Goal: Information Seeking & Learning: Learn about a topic

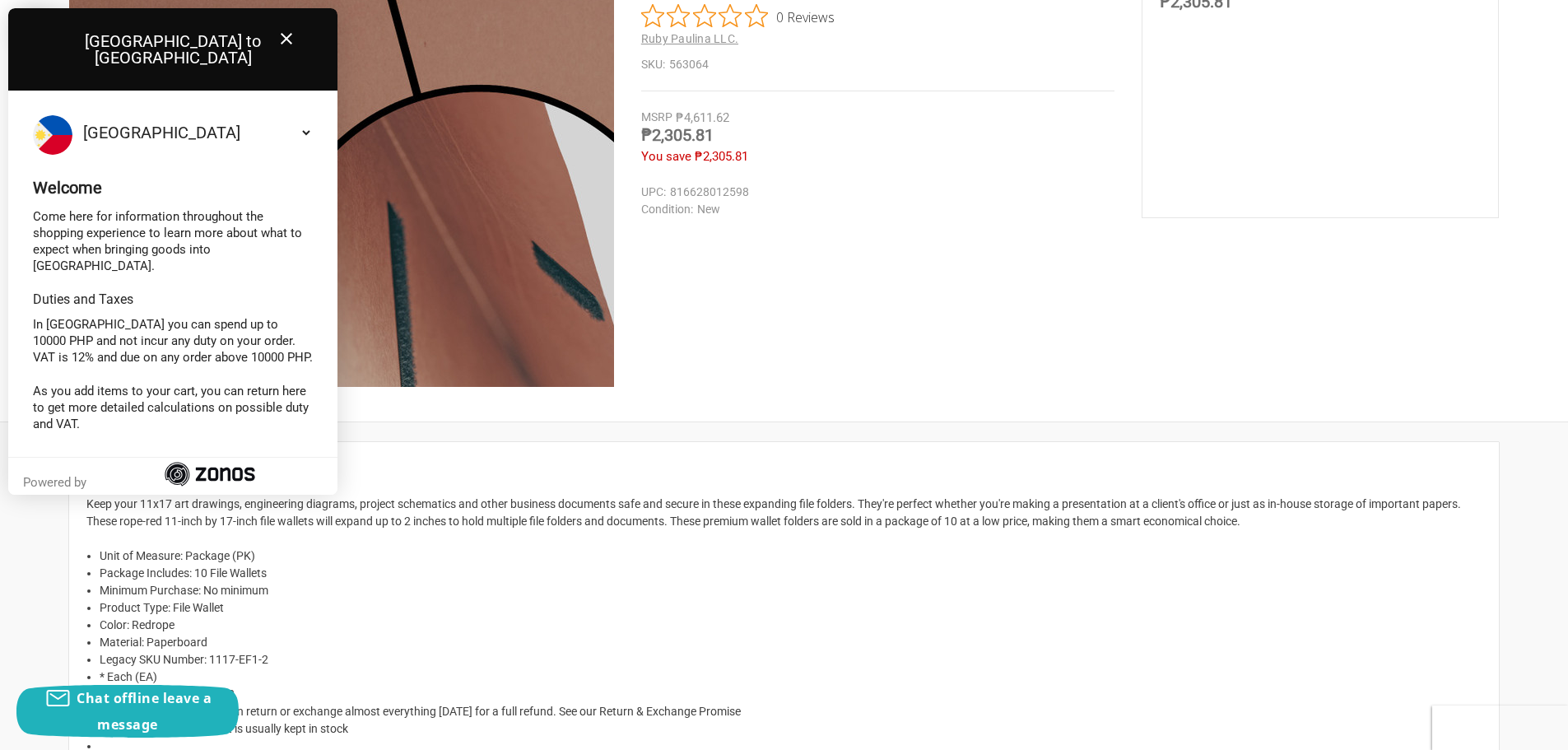
scroll to position [329, 0]
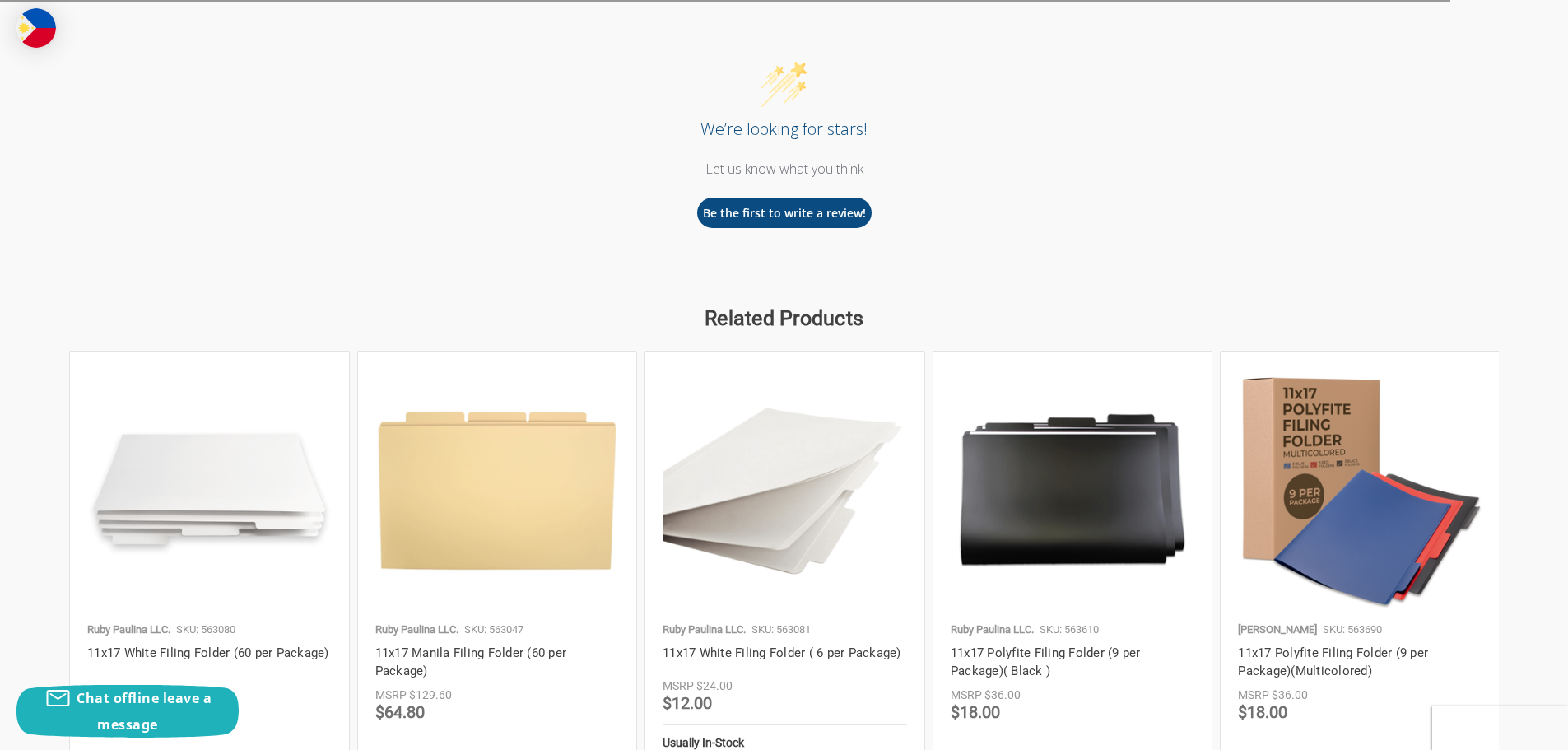
scroll to position [1729, 0]
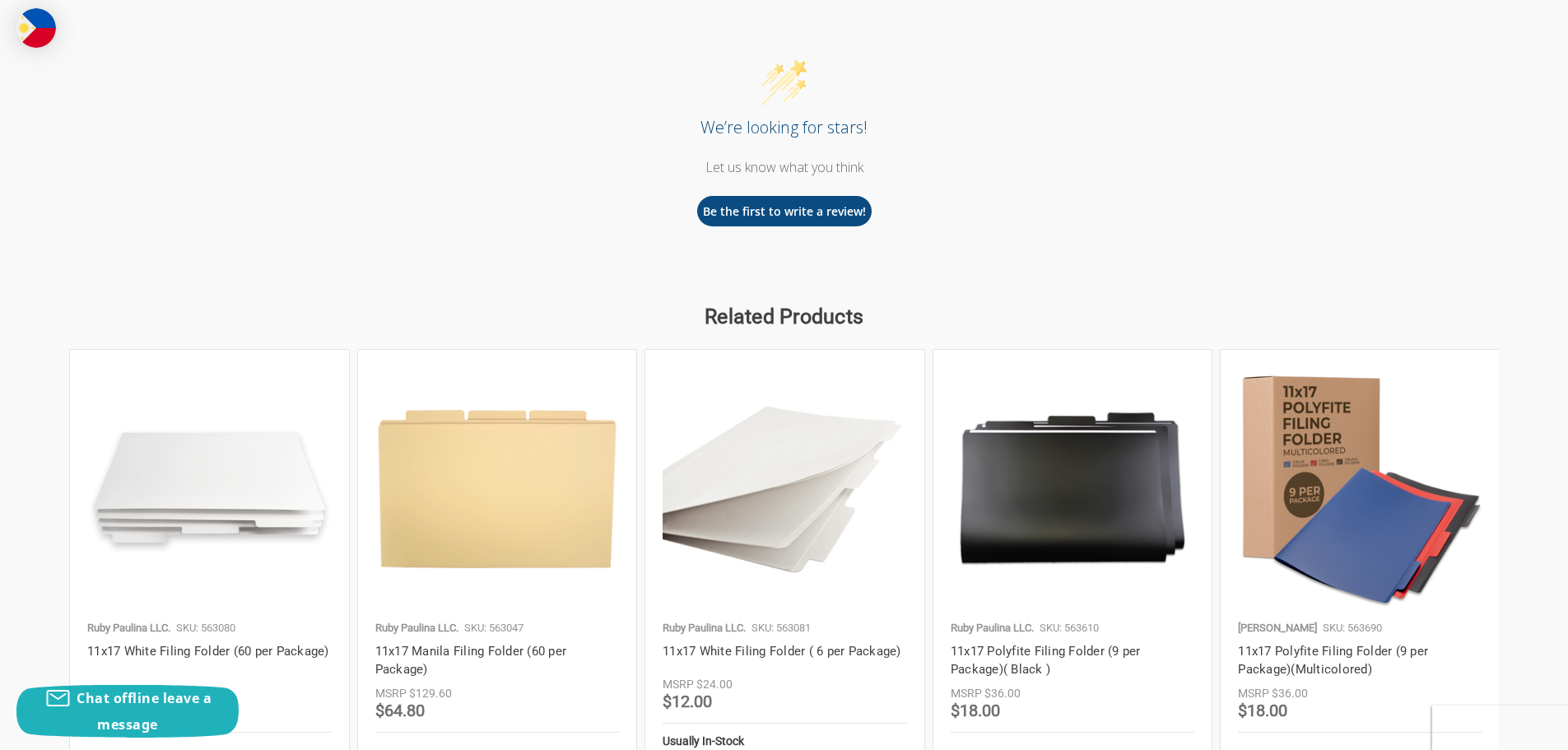
click at [508, 567] on img at bounding box center [497, 489] width 244 height 244
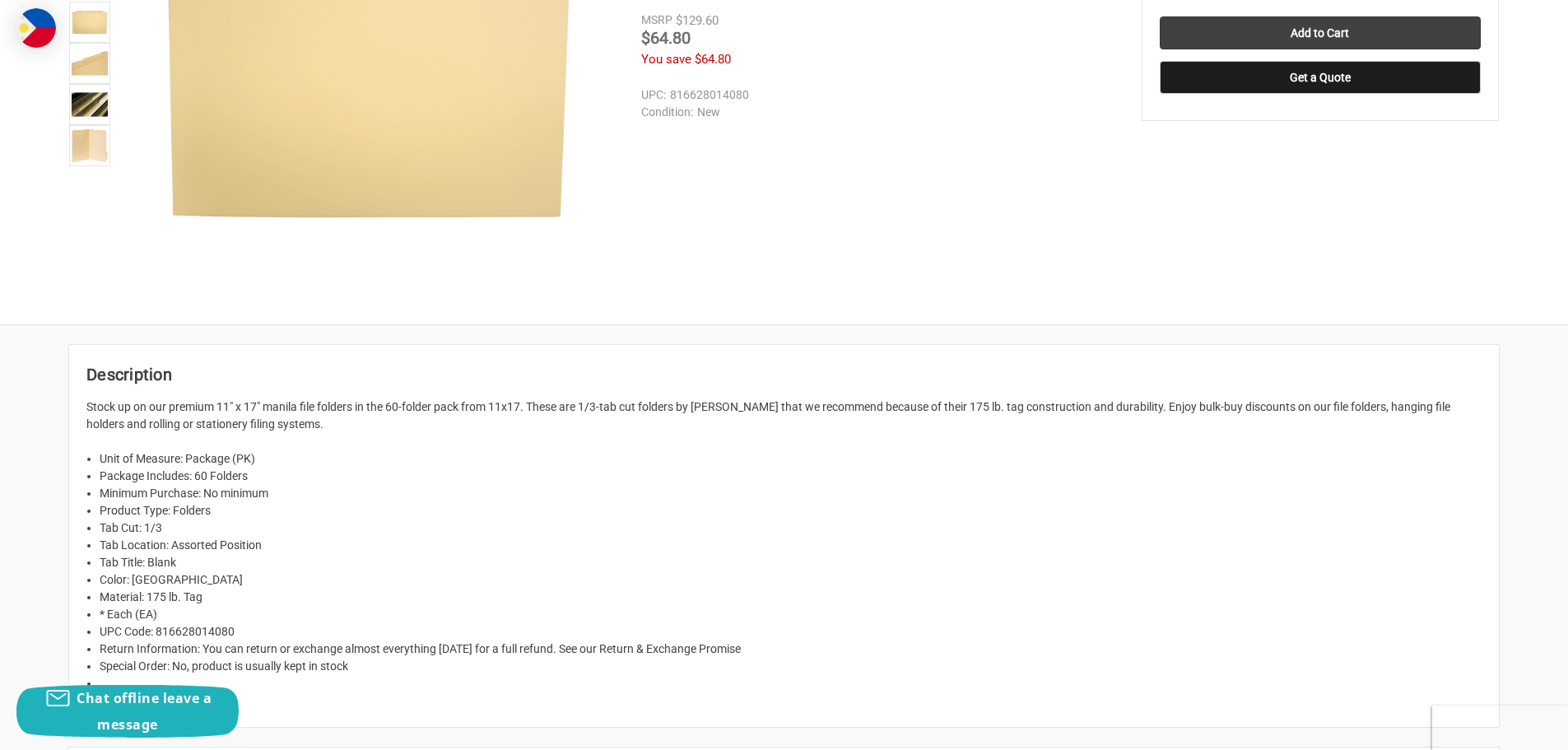
scroll to position [83, 0]
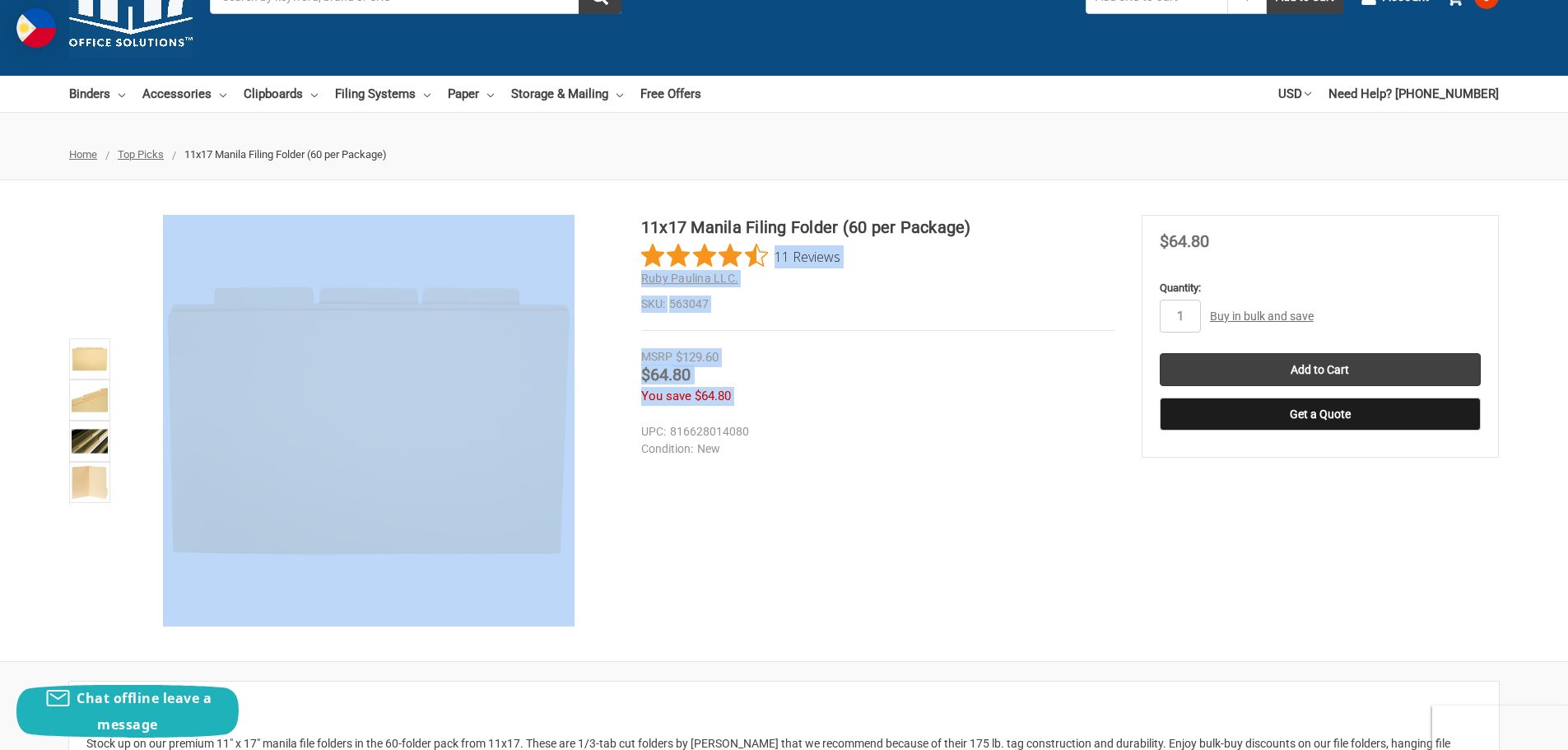
drag, startPoint x: 619, startPoint y: 211, endPoint x: 973, endPoint y: 220, distance: 354.1
click at [973, 220] on div "11x17 Manila Filing Folder (60 per Package) 11 Reviews Ruby Paulina LLC. SKU: 5…" at bounding box center [784, 421] width 1568 height 481
click at [1035, 256] on div "11 Reviews" at bounding box center [877, 256] width 473 height 24
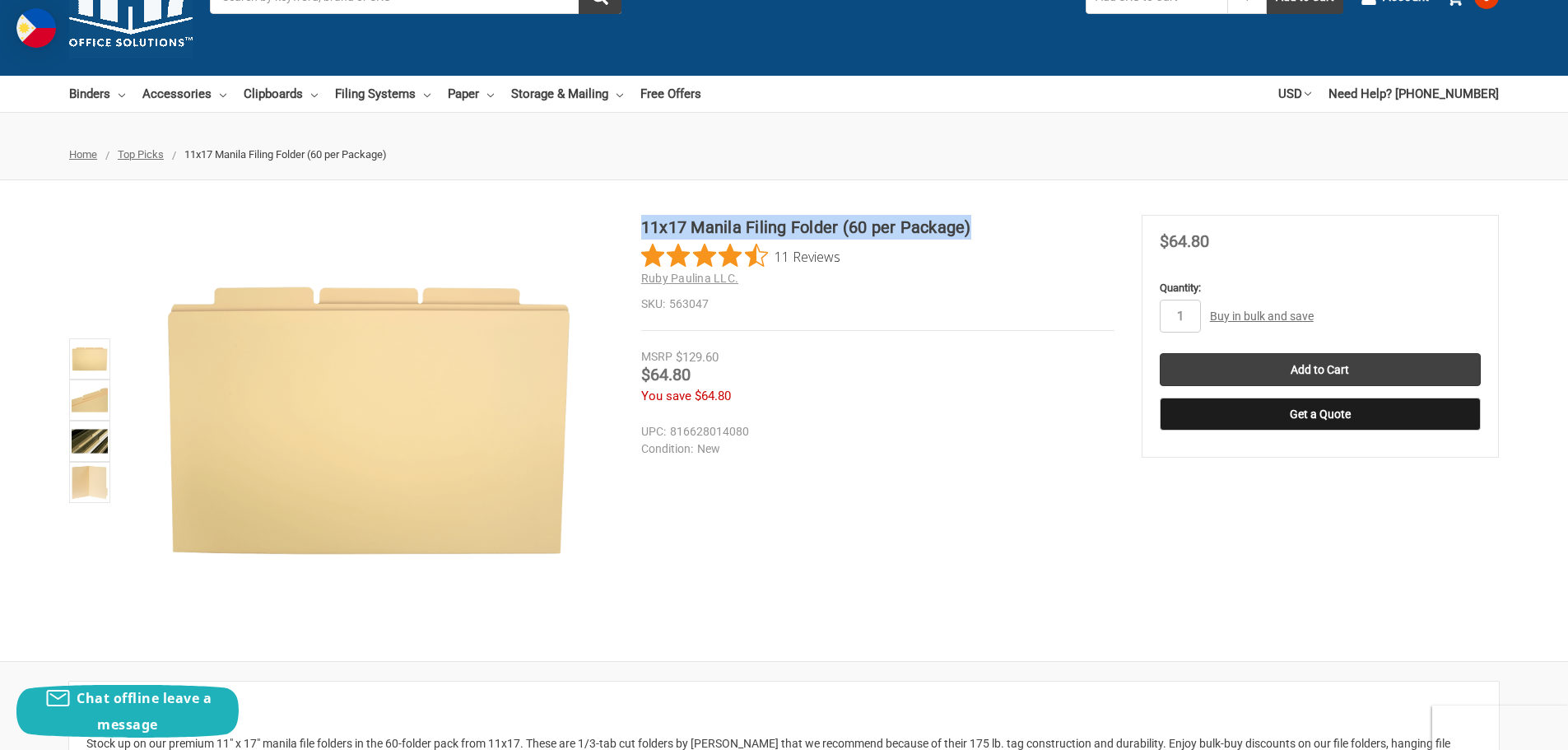
drag, startPoint x: 1020, startPoint y: 225, endPoint x: 643, endPoint y: 225, distance: 377.0
click at [643, 225] on h1 "11x17 Manila Filing Folder (60 per Package)" at bounding box center [877, 227] width 473 height 24
copy h1 "11x17 Manila Filing Folder (60 per Package)"
